Goal: Information Seeking & Learning: Learn about a topic

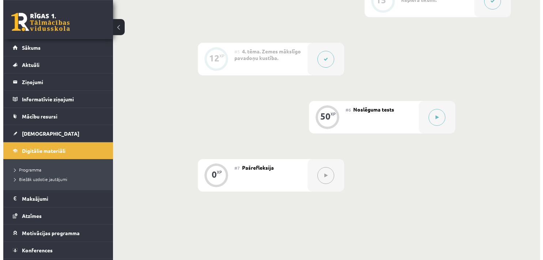
scroll to position [434, 0]
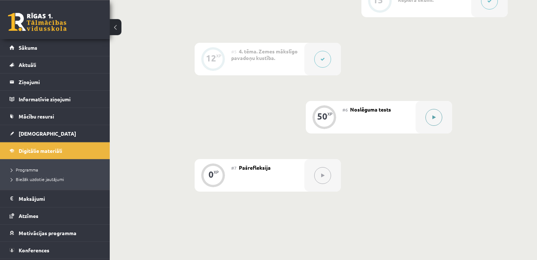
click at [427, 114] on button at bounding box center [433, 117] width 17 height 17
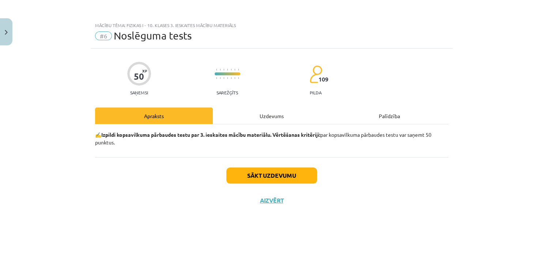
click at [273, 121] on div "Uzdevums" at bounding box center [272, 115] width 118 height 16
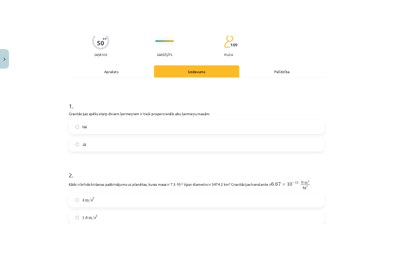
scroll to position [65, 0]
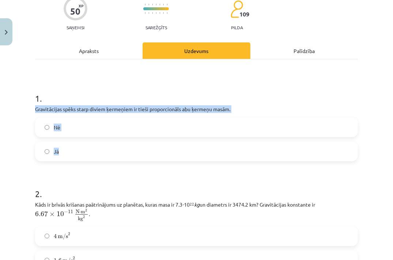
drag, startPoint x: 31, startPoint y: 105, endPoint x: 87, endPoint y: 147, distance: 69.5
copy div "Gravitācijas spēks starp diviem ķermeņiem ir tieši proporcionāls abu ķermeņu ma…"
click at [69, 158] on label "Jā" at bounding box center [196, 151] width 321 height 18
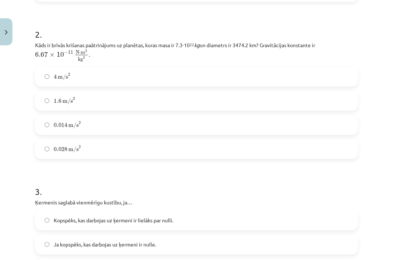
scroll to position [216, 0]
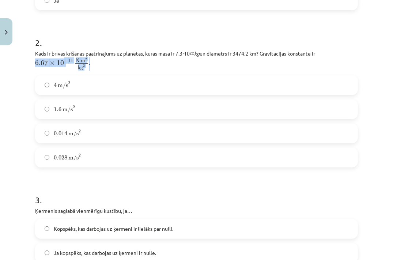
drag, startPoint x: 33, startPoint y: 51, endPoint x: 93, endPoint y: 68, distance: 62.4
copy p "6.67 × 10 − 11 N ⋅ m 2 kg 2 6.67 × 10 − 11 N ⋅ m 2 kg 2 ."
click at [12, 90] on div "Mācību tēma: Fizikas i - 10. klases 3. ieskaites mācību materiāls #6 Noslēguma …" at bounding box center [196, 130] width 393 height 260
click at [99, 110] on label "1.6 m/s 2 1.6 m/s 2" at bounding box center [196, 109] width 321 height 18
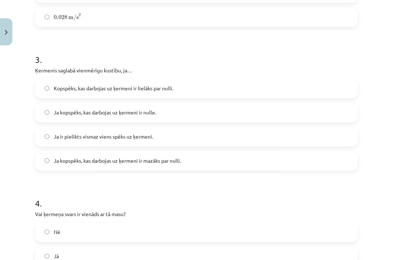
scroll to position [357, 0]
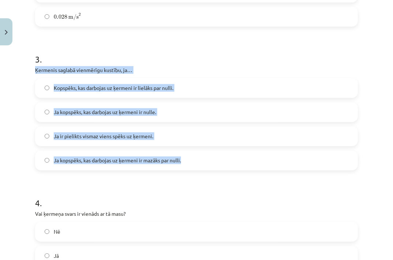
drag, startPoint x: 33, startPoint y: 67, endPoint x: 189, endPoint y: 154, distance: 178.7
copy div "Ķermenis saglabā vienmērīgu kustību, ja… Kopspēks, kas darbojas uz ķermeni ir l…"
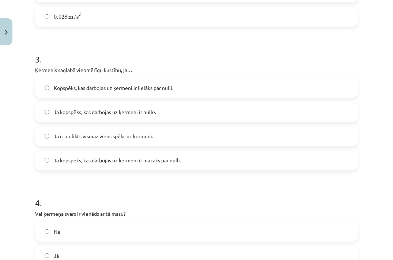
click at [14, 124] on div "Mācību tēma: Fizikas i - 10. klases 3. ieskaites mācību materiāls #6 Noslēguma …" at bounding box center [196, 130] width 393 height 260
click at [98, 112] on span "Ja kopspēks, kas darbojas uz ķermeni ir nulle." at bounding box center [105, 112] width 102 height 8
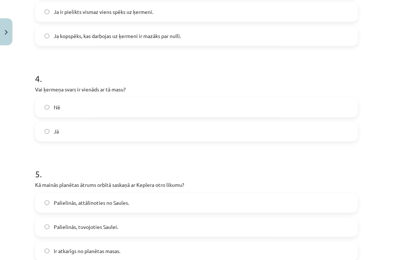
scroll to position [484, 0]
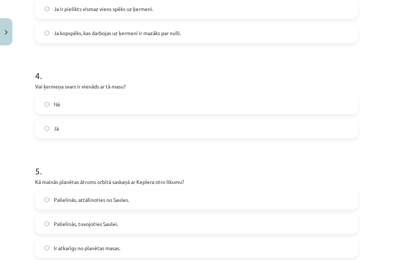
click at [54, 125] on span "Jā" at bounding box center [56, 129] width 5 height 8
drag, startPoint x: 33, startPoint y: 88, endPoint x: 69, endPoint y: 124, distance: 51.2
copy div "Vai ķermeņa svars ir vienāds ar tā masu? Nē Jā"
click at [64, 102] on label "Nē" at bounding box center [196, 104] width 321 height 18
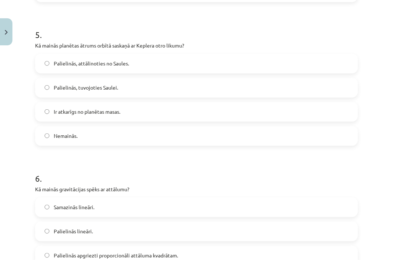
scroll to position [628, 0]
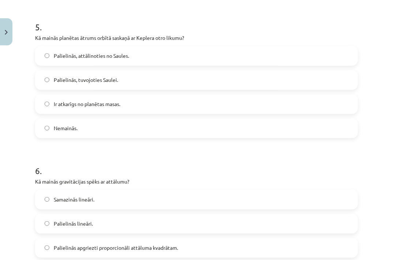
click at [110, 80] on span "Palielinās, tuvojoties Saulei." at bounding box center [86, 80] width 64 height 8
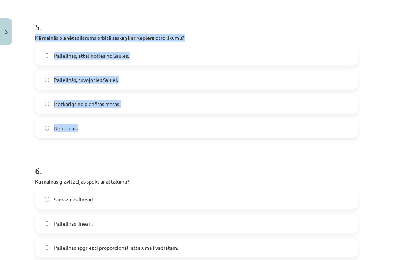
drag, startPoint x: 32, startPoint y: 36, endPoint x: 93, endPoint y: 129, distance: 111.8
click at [93, 129] on div "50 XP Saņemsi Sarežģīts 109 pilda Apraksts Uzdevums Palīdzība 1 . Gravitācijas …" at bounding box center [197, 147] width 332 height 1454
copy div "Kā mainās planētas ātrums orbītā saskaņā ar Keplera otro likumu? Palielinās, at…"
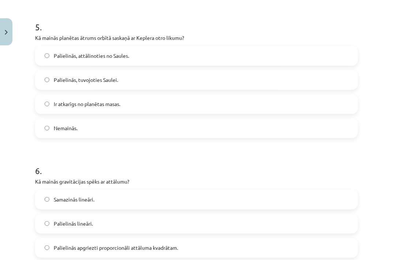
click at [34, 144] on div "50 XP Saņemsi Sarežģīts 109 pilda Apraksts Uzdevums Palīdzība 1 . Gravitācijas …" at bounding box center [197, 147] width 332 height 1454
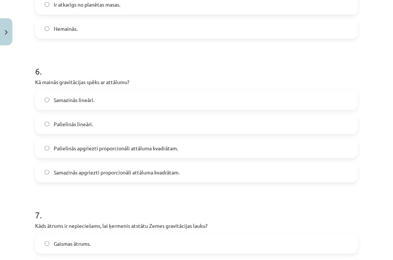
scroll to position [734, 0]
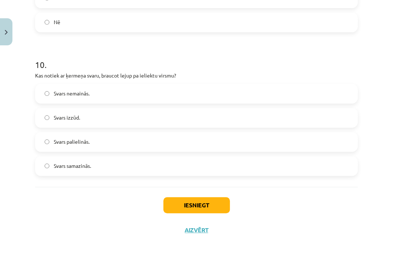
click at [108, 80] on div "10 . Kas notiek ar ķermeņa svaru, braucot lejup pa ieliektu virsmu? Svars nemai…" at bounding box center [196, 111] width 323 height 129
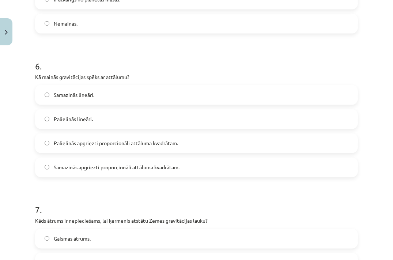
scroll to position [731, 0]
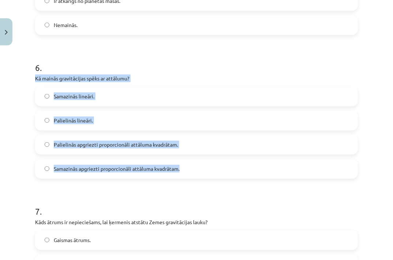
drag, startPoint x: 33, startPoint y: 78, endPoint x: 188, endPoint y: 172, distance: 181.3
click at [186, 170] on div "50 XP Saņemsi Sarežģīts 109 pilda Apraksts Uzdevums Palīdzība 1 . Gravitācijas …" at bounding box center [197, 44] width 332 height 1454
copy div "Kā mainās gravitācijas spēks ar attālumu? Samazinās lineāri. Palielinās lineāri…"
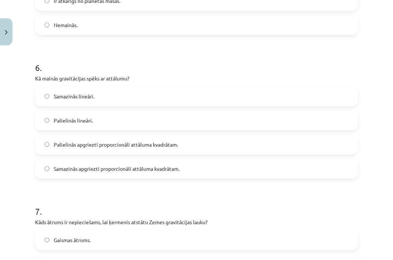
click at [22, 188] on div "Mācību tēma: Fizikas i - 10. klases 3. ieskaites mācību materiāls #6 Noslēguma …" at bounding box center [196, 130] width 393 height 260
click at [73, 168] on span "Samazinās apgriezti proporcionāli attāluma kvadrātam." at bounding box center [117, 169] width 126 height 8
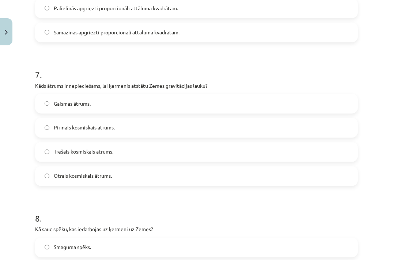
scroll to position [881, 0]
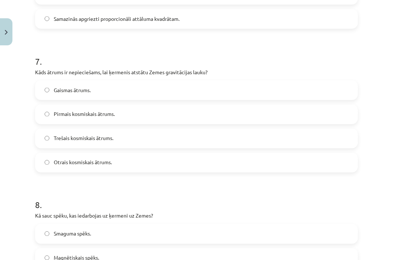
click at [79, 163] on span "Otrais kosmiskais ātrums." at bounding box center [83, 163] width 58 height 8
drag, startPoint x: 30, startPoint y: 73, endPoint x: 147, endPoint y: 168, distance: 150.2
click at [147, 168] on div "Mācību tēma: Fizikas i - 10. klases 3. ieskaites mācību materiāls #6 Noslēguma …" at bounding box center [196, 130] width 393 height 260
copy div "Kāds ātrums ir nepieciešams, lai ķermenis atstātu Zemes gravitācijas lauku? Gai…"
click at [53, 188] on h1 "8 ." at bounding box center [196, 198] width 323 height 23
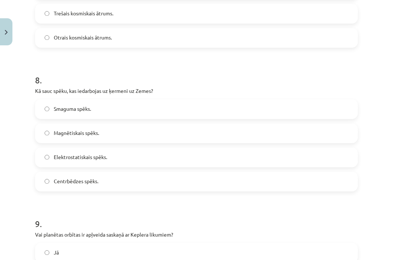
scroll to position [1024, 0]
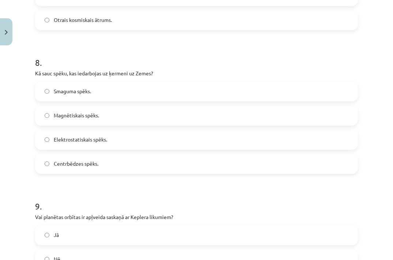
click at [86, 112] on span "Magnētiskais spēks." at bounding box center [76, 116] width 45 height 8
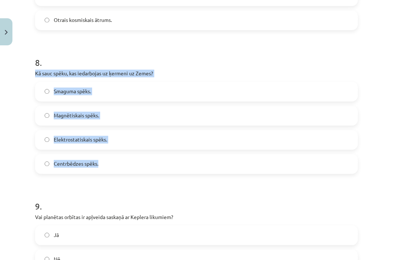
drag, startPoint x: 30, startPoint y: 72, endPoint x: 112, endPoint y: 166, distance: 124.9
click at [112, 166] on div "Mācību tēma: Fizikas i - 10. klases 3. ieskaites mācību materiāls #6 Noslēguma …" at bounding box center [196, 130] width 393 height 260
copy div "Kā sauc spēku, kas iedarbojas uz ķermeni uz Zemes? Smaguma spēks. Magnētiskais …"
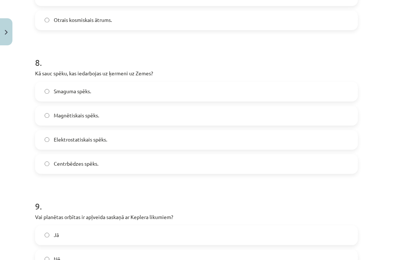
click at [112, 90] on label "Smaguma spēks." at bounding box center [196, 91] width 321 height 18
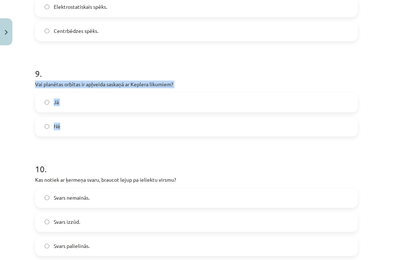
drag, startPoint x: 32, startPoint y: 81, endPoint x: 78, endPoint y: 130, distance: 67.0
copy div "Vai planētas orbītas ir apļveida saskaņā ar Keplera likumiem? Jā Nē"
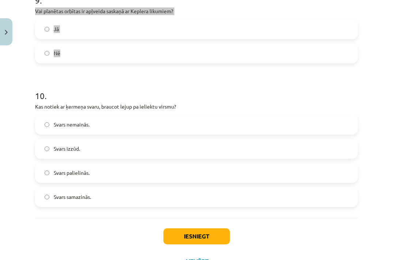
scroll to position [1245, 0]
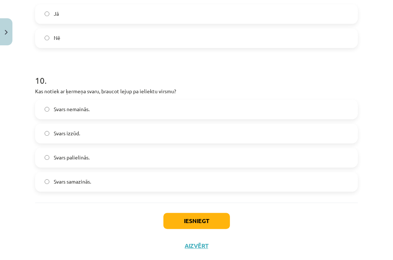
click at [83, 182] on span "Svars samazinās." at bounding box center [72, 182] width 37 height 8
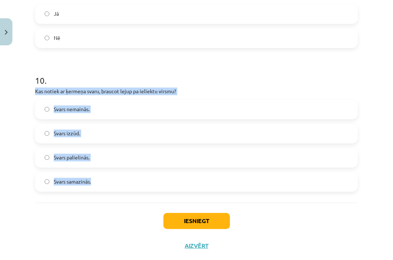
drag, startPoint x: 22, startPoint y: 91, endPoint x: 102, endPoint y: 178, distance: 118.7
click at [102, 177] on div "Mācību tēma: Fizikas i - 10. klases 3. ieskaites mācību materiāls #6 Noslēguma …" at bounding box center [196, 130] width 393 height 260
copy div "Kas notiek ar ķermeņa svaru, braucot lejup pa ieliektu virsmu? Svars nemainās. …"
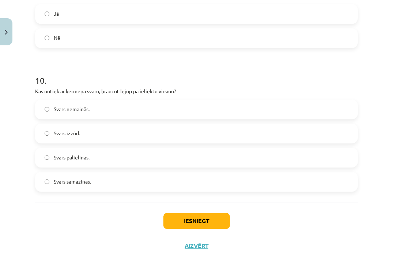
click at [48, 205] on div "Iesniegt Aizvērt" at bounding box center [196, 228] width 323 height 51
click at [97, 155] on label "Svars palielinās." at bounding box center [196, 157] width 321 height 18
click at [181, 216] on button "Iesniegt" at bounding box center [196, 221] width 67 height 16
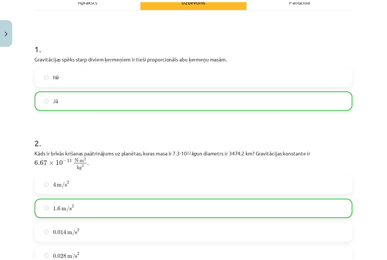
scroll to position [0, 0]
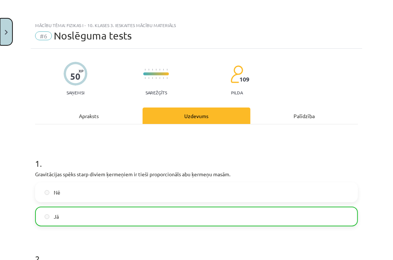
click at [3, 35] on button "Close" at bounding box center [6, 31] width 12 height 27
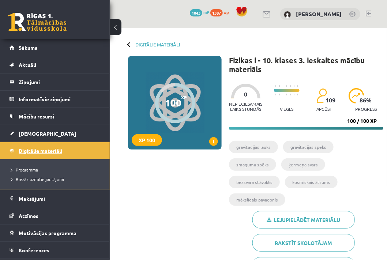
click at [87, 150] on link "Digitālie materiāli" at bounding box center [55, 150] width 91 height 17
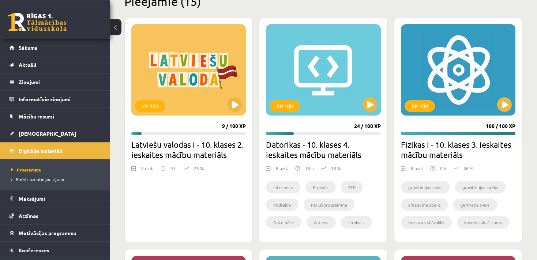
scroll to position [192, 0]
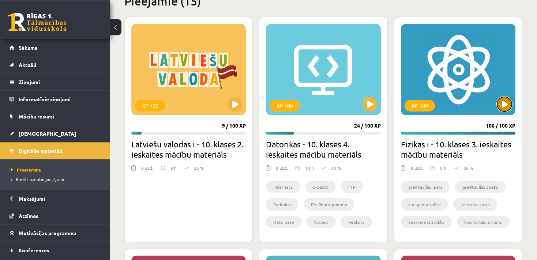
click at [504, 105] on button at bounding box center [504, 104] width 15 height 15
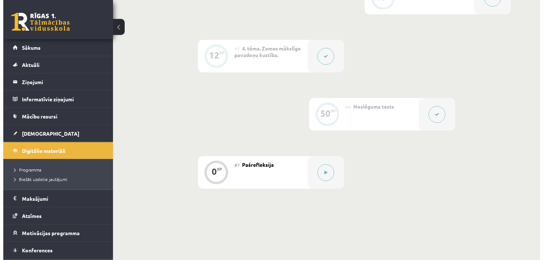
scroll to position [494, 0]
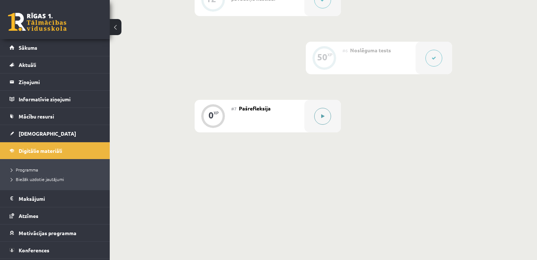
click at [322, 117] on icon at bounding box center [322, 116] width 3 height 4
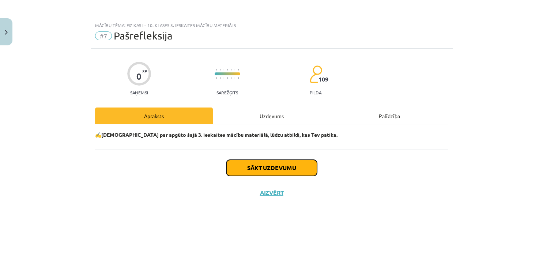
click at [274, 166] on button "Sākt uzdevumu" at bounding box center [271, 168] width 91 height 16
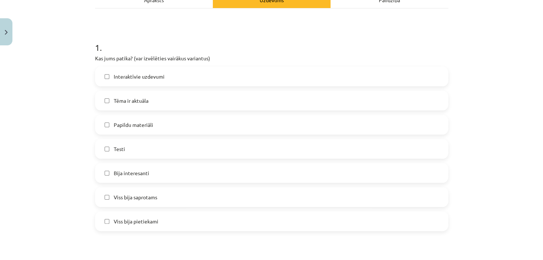
scroll to position [117, 0]
click at [144, 173] on span "Bija interesanti" at bounding box center [131, 172] width 35 height 8
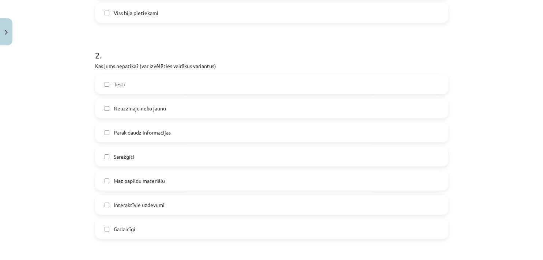
scroll to position [337, 0]
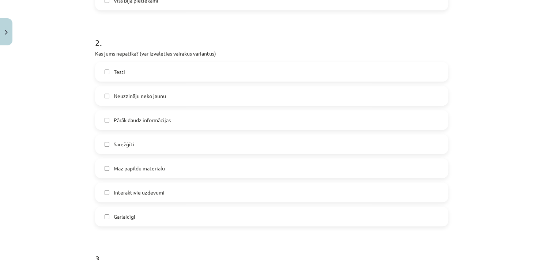
click at [155, 192] on span "Interaktīvie uzdevumi" at bounding box center [139, 193] width 51 height 8
click at [167, 167] on label "Maz papildu materiālu" at bounding box center [272, 168] width 352 height 18
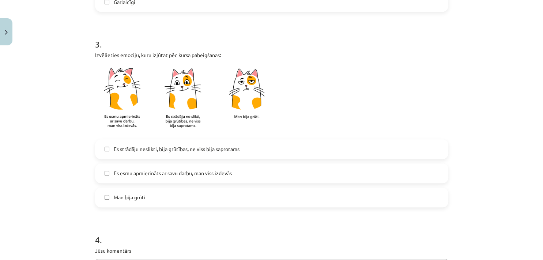
scroll to position [553, 0]
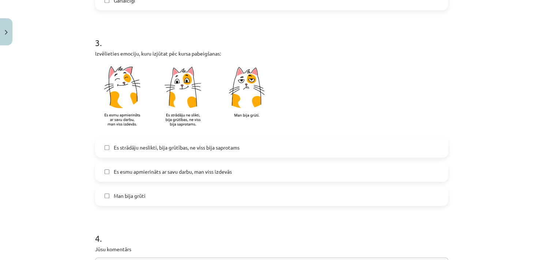
click at [173, 150] on span "Es strādāju neslikti, bija grūtības, ne viss bija saprotams" at bounding box center [177, 148] width 126 height 8
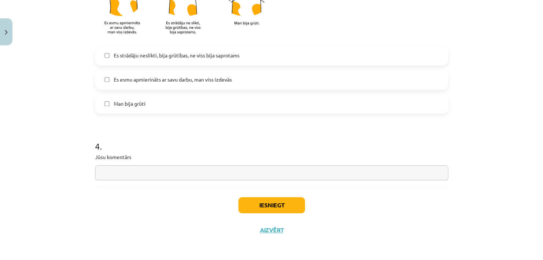
click at [144, 171] on input "text" at bounding box center [271, 172] width 353 height 15
type input "***"
click at [267, 211] on button "Iesniegt" at bounding box center [271, 205] width 67 height 16
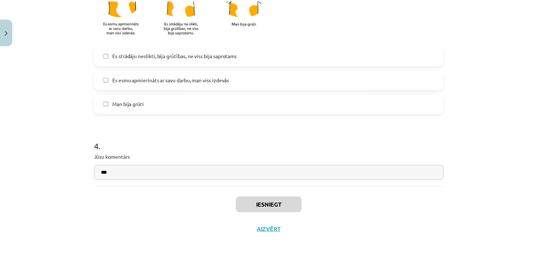
scroll to position [477, 0]
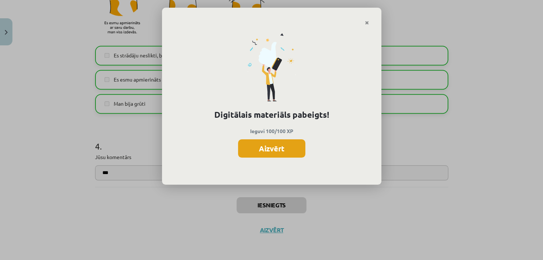
click at [284, 148] on button "Aizvērt" at bounding box center [271, 148] width 67 height 18
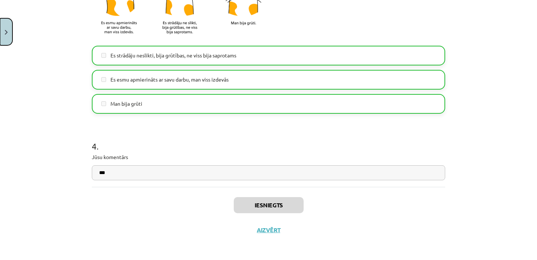
click at [4, 30] on button "Close" at bounding box center [6, 31] width 12 height 27
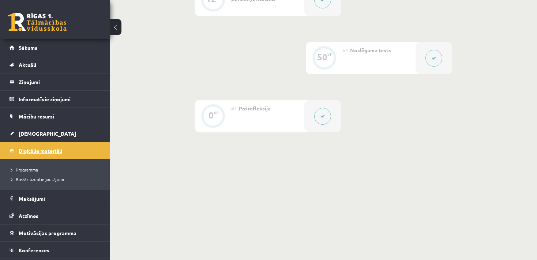
click at [73, 150] on link "Digitālie materiāli" at bounding box center [55, 150] width 91 height 17
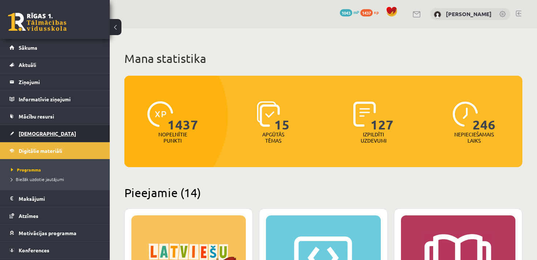
click at [17, 132] on link "[DEMOGRAPHIC_DATA]" at bounding box center [55, 133] width 91 height 17
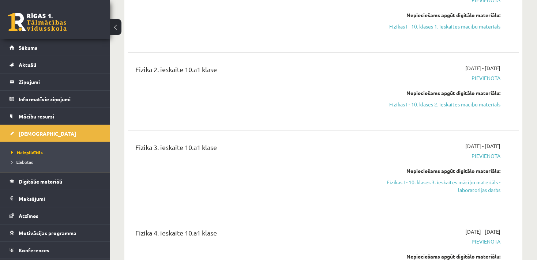
scroll to position [243, 0]
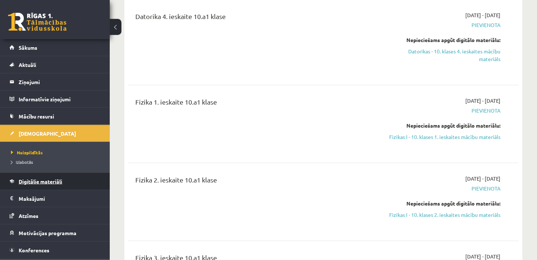
click at [60, 176] on link "Digitālie materiāli" at bounding box center [55, 181] width 91 height 17
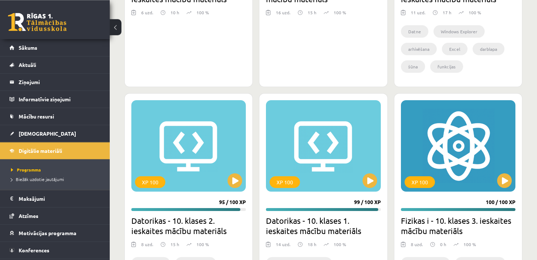
scroll to position [2339, 0]
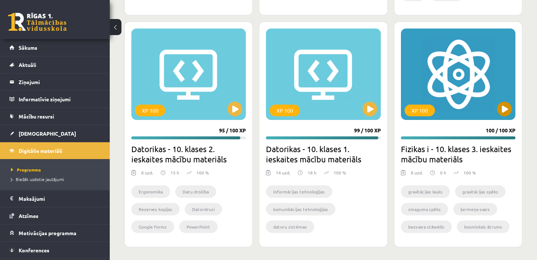
click at [499, 117] on div "XP 100" at bounding box center [458, 74] width 114 height 91
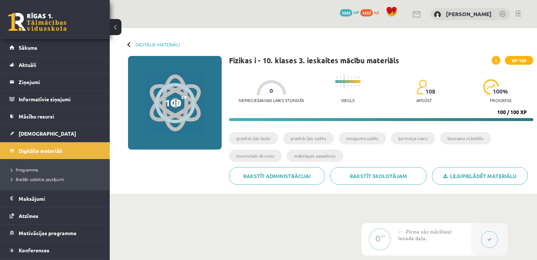
click at [479, 123] on div "Fizikas i - 10. klases 3. ieskaites mācību materiāls XP 100 Nepieciešamais laik…" at bounding box center [381, 123] width 304 height 134
click at [49, 155] on link "Digitālie materiāli" at bounding box center [55, 150] width 91 height 17
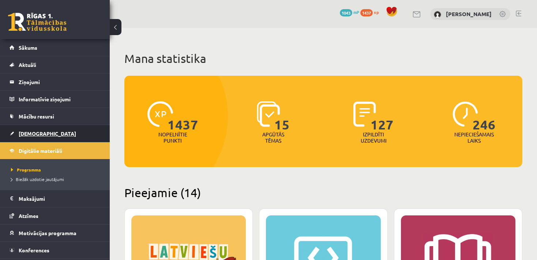
click at [50, 131] on link "[DEMOGRAPHIC_DATA]" at bounding box center [55, 133] width 91 height 17
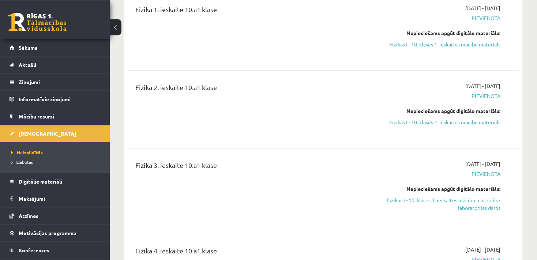
scroll to position [248, 0]
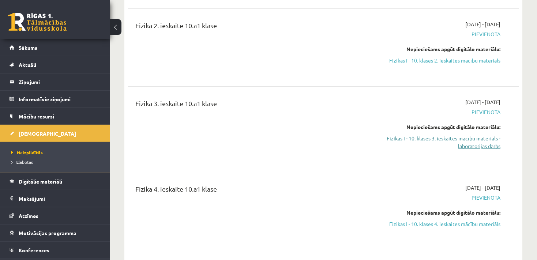
click at [452, 141] on link "Fizikas I - 10. klases 3. ieskaites mācību materiāls - laboratorijas darbs" at bounding box center [443, 142] width 114 height 15
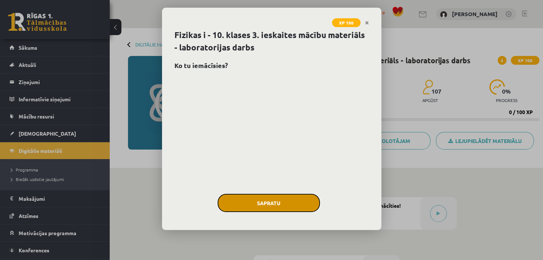
click at [279, 200] on button "Sapratu" at bounding box center [269, 203] width 102 height 18
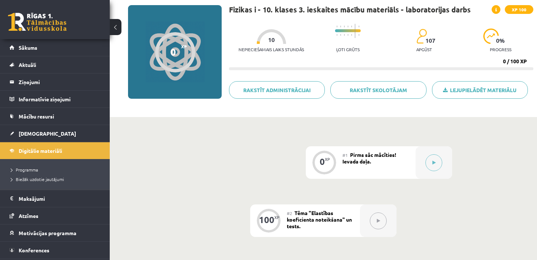
scroll to position [51, 0]
click at [53, 151] on span "Digitālie materiāli" at bounding box center [41, 150] width 44 height 7
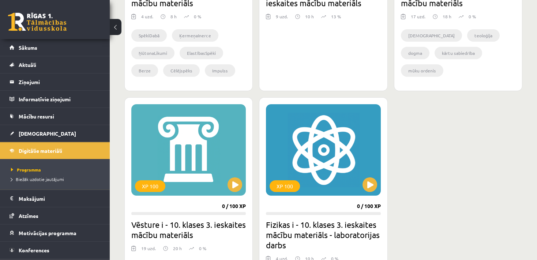
scroll to position [1041, 0]
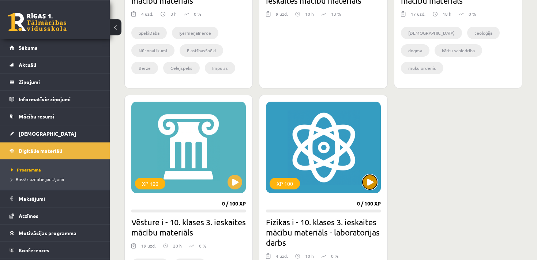
click at [366, 188] on button at bounding box center [369, 182] width 15 height 15
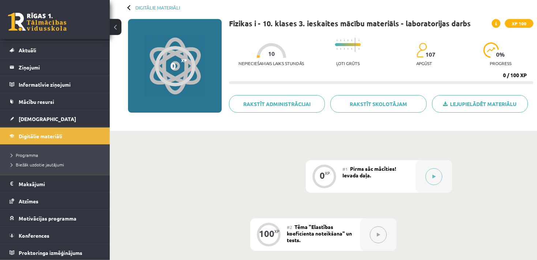
scroll to position [36, 0]
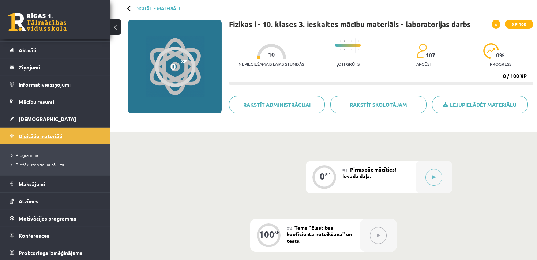
click at [53, 140] on link "Digitālie materiāli" at bounding box center [55, 136] width 91 height 17
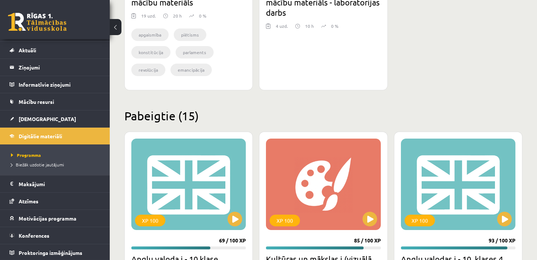
scroll to position [1077, 0]
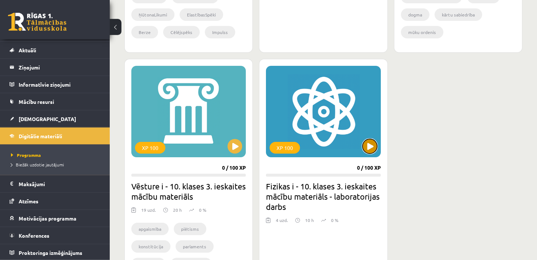
click at [374, 148] on button at bounding box center [369, 146] width 15 height 15
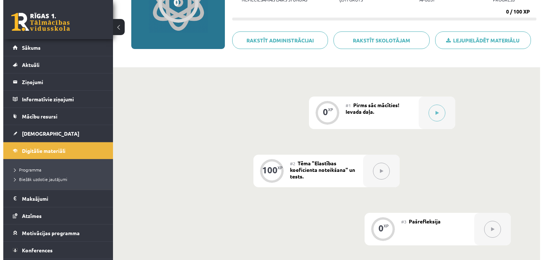
scroll to position [107, 0]
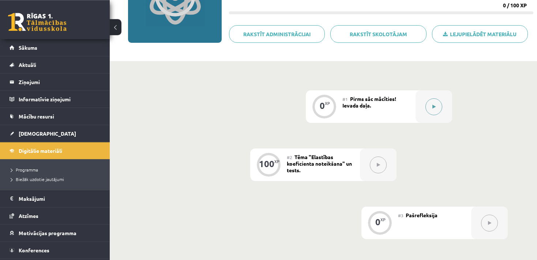
click at [425, 117] on div at bounding box center [433, 106] width 37 height 33
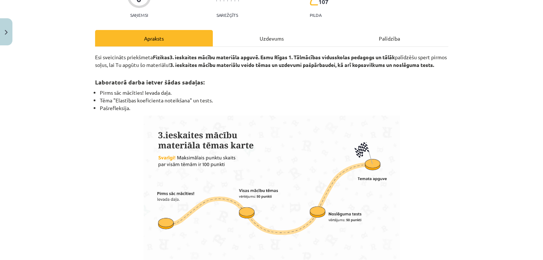
click at [270, 44] on div "Uzdevums" at bounding box center [272, 38] width 118 height 16
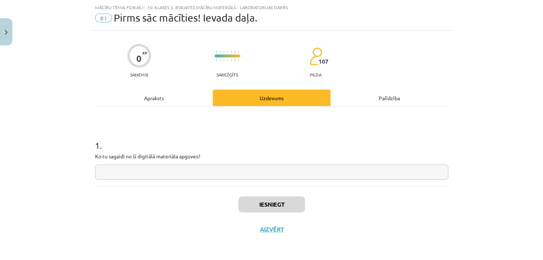
scroll to position [18, 0]
click at [137, 179] on input "text" at bounding box center [271, 172] width 353 height 15
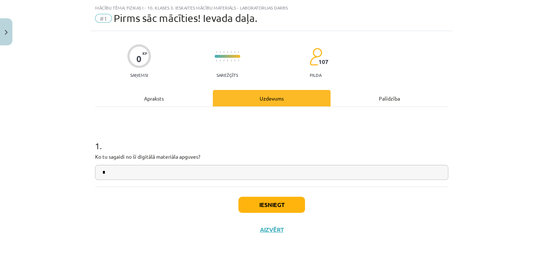
type input "*"
click at [272, 200] on button "Iesniegt" at bounding box center [271, 205] width 67 height 16
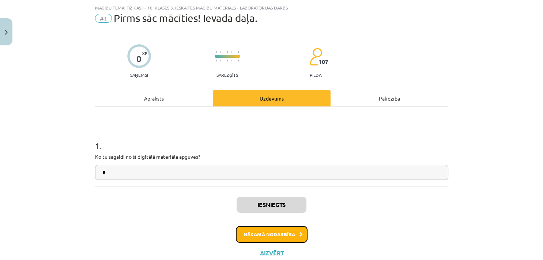
click at [263, 235] on button "Nākamā nodarbība" at bounding box center [272, 234] width 72 height 17
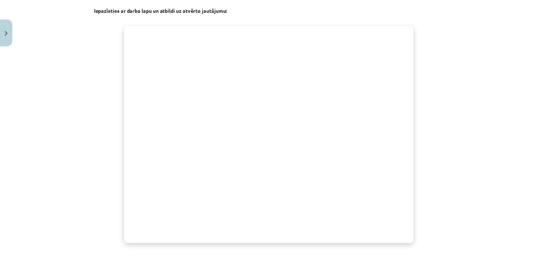
scroll to position [130, 0]
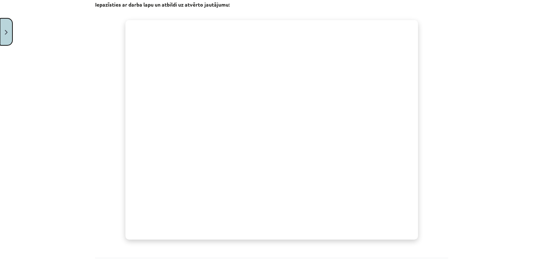
click at [3, 35] on button "Close" at bounding box center [6, 31] width 12 height 27
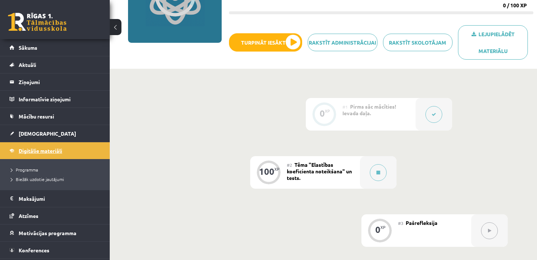
click at [56, 153] on link "Digitālie materiāli" at bounding box center [55, 150] width 91 height 17
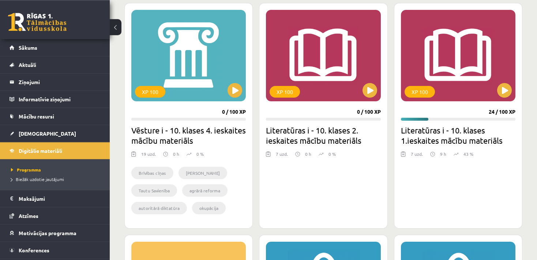
scroll to position [446, 0]
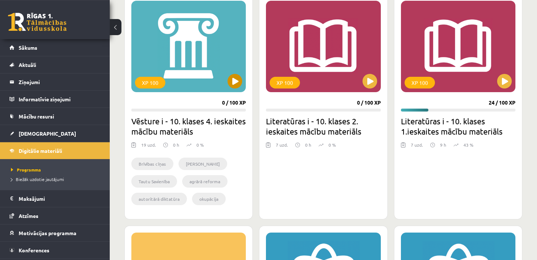
click at [230, 87] on div "XP 100" at bounding box center [188, 46] width 114 height 91
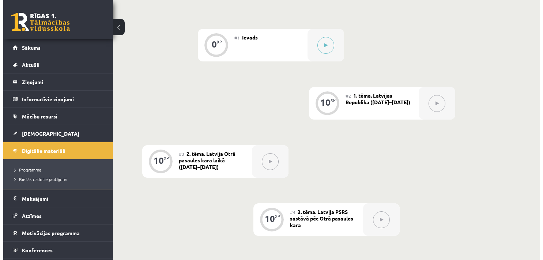
scroll to position [113, 0]
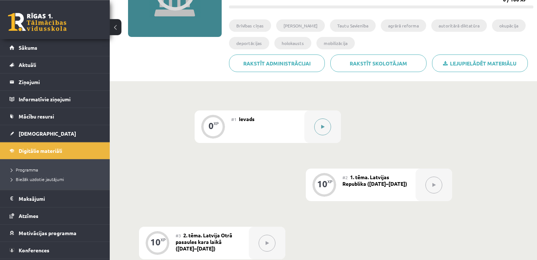
click at [330, 121] on div at bounding box center [322, 126] width 37 height 33
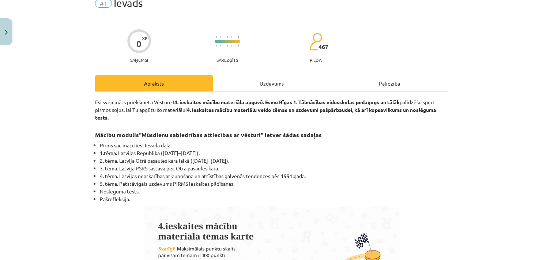
scroll to position [0, 0]
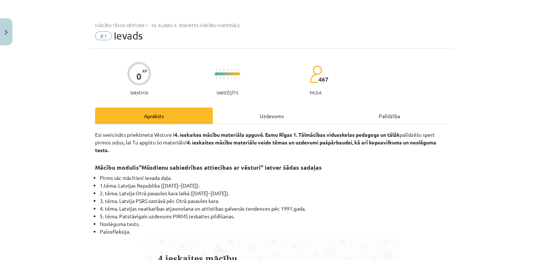
click at [265, 117] on div "Uzdevums" at bounding box center [272, 115] width 118 height 16
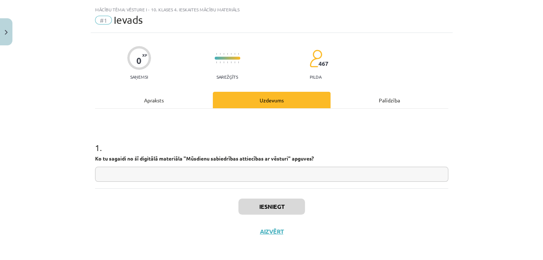
scroll to position [18, 0]
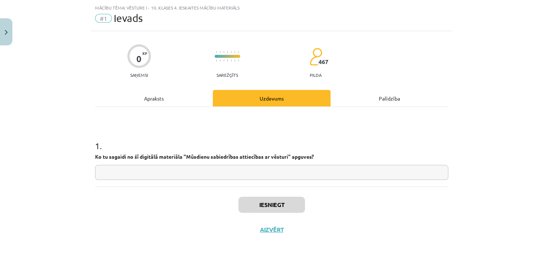
click at [235, 170] on input "text" at bounding box center [271, 172] width 353 height 15
type input "*"
click at [295, 208] on button "Iesniegt" at bounding box center [271, 205] width 67 height 16
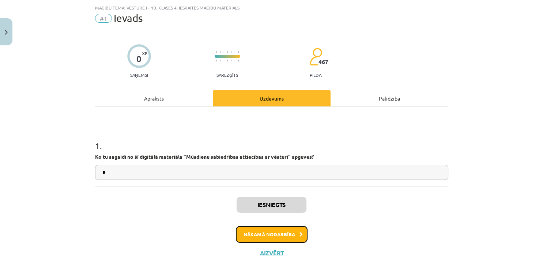
click at [290, 234] on button "Nākamā nodarbība" at bounding box center [272, 234] width 72 height 17
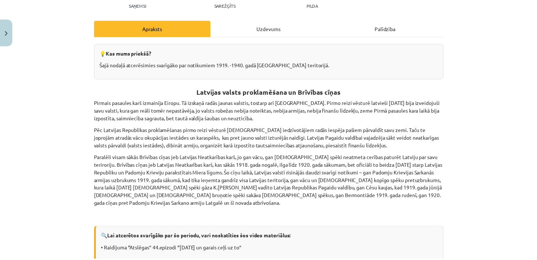
scroll to position [88, 0]
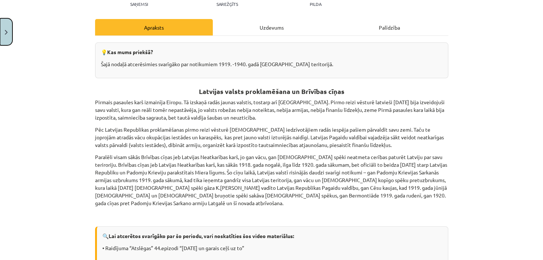
click at [9, 32] on button "Close" at bounding box center [6, 31] width 12 height 27
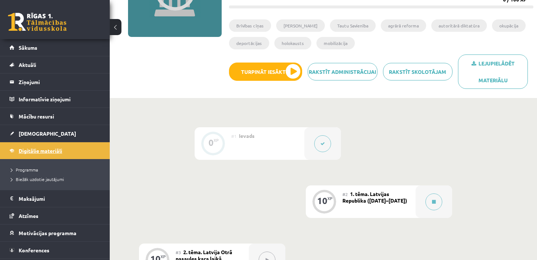
click at [52, 150] on span "Digitālie materiāli" at bounding box center [41, 150] width 44 height 7
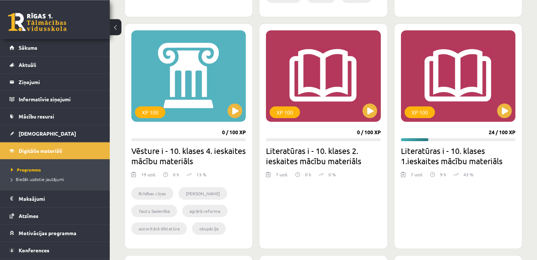
scroll to position [416, 0]
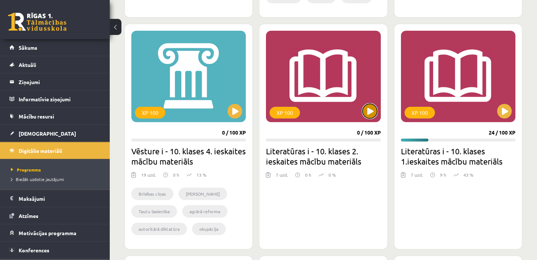
click at [362, 110] on button at bounding box center [369, 111] width 15 height 15
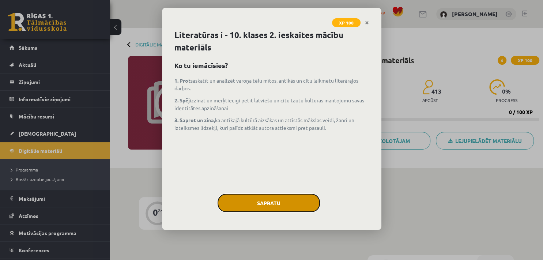
click at [278, 202] on button "Sapratu" at bounding box center [269, 203] width 102 height 18
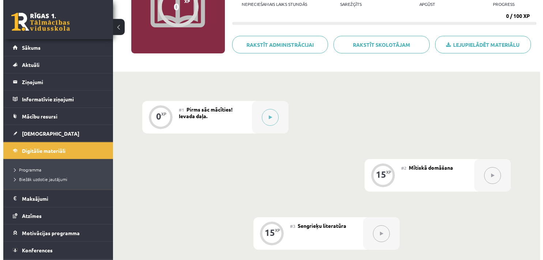
scroll to position [97, 0]
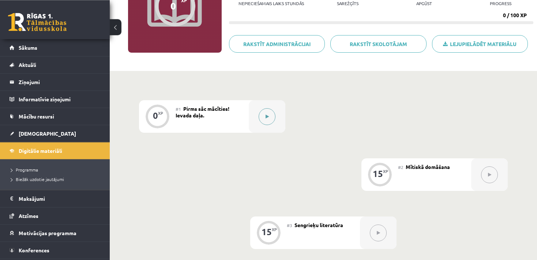
click at [268, 116] on icon at bounding box center [266, 116] width 3 height 4
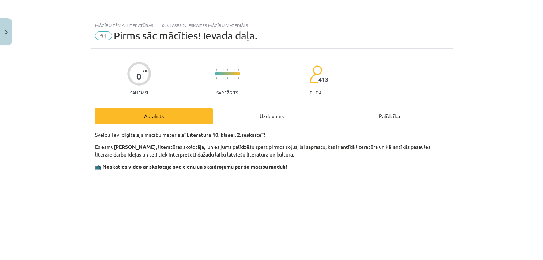
click at [279, 116] on div "Uzdevums" at bounding box center [272, 115] width 118 height 16
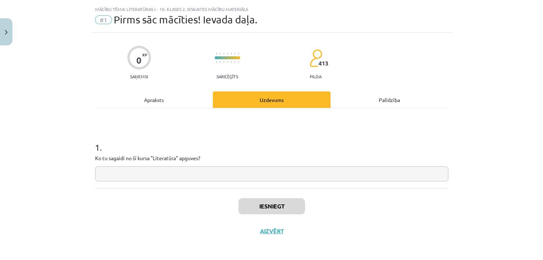
scroll to position [18, 0]
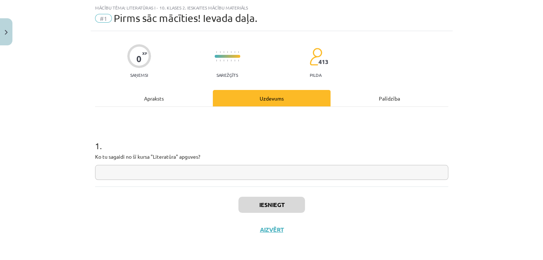
click at [224, 172] on input "text" at bounding box center [271, 172] width 353 height 15
type input "*"
click at [277, 199] on button "Iesniegt" at bounding box center [271, 205] width 67 height 16
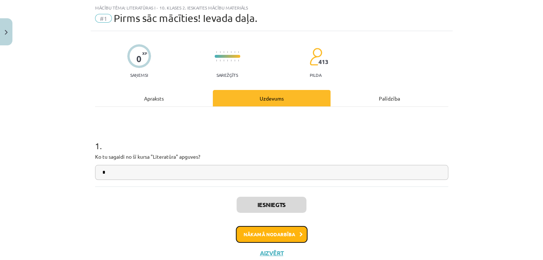
click at [282, 232] on button "Nākamā nodarbība" at bounding box center [272, 234] width 72 height 17
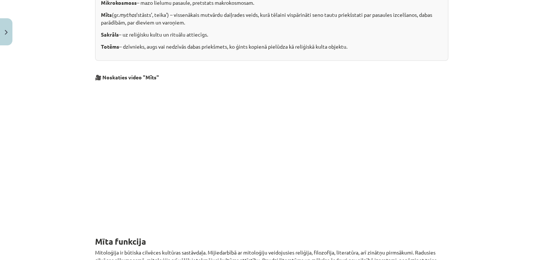
scroll to position [275, 0]
